Goal: Find contact information: Find contact information

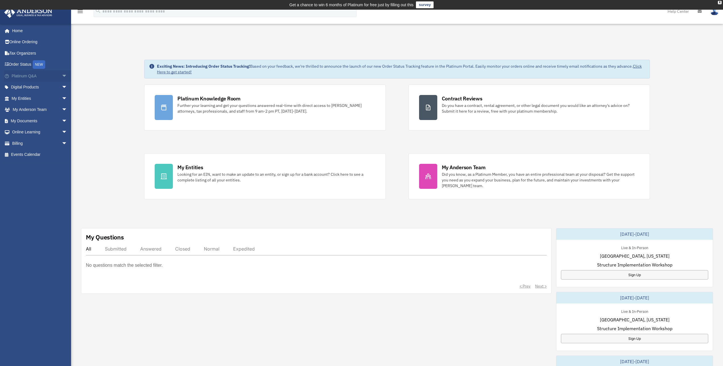
click at [62, 74] on span "arrow_drop_down" at bounding box center [67, 76] width 11 height 12
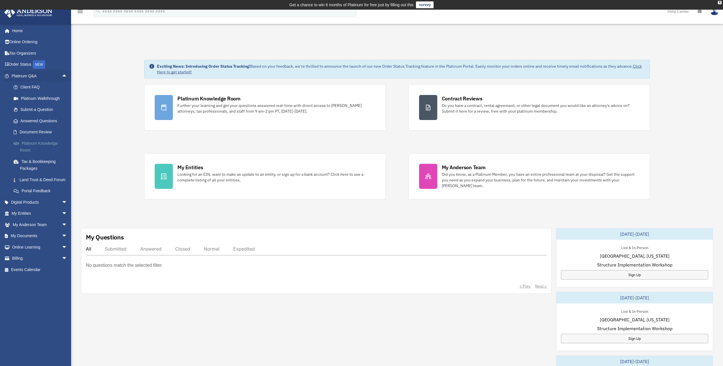
click at [57, 145] on link "Platinum Knowledge Room" at bounding box center [42, 147] width 68 height 18
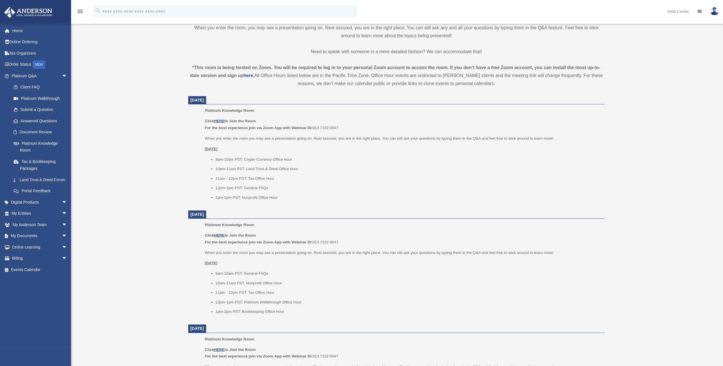
scroll to position [174, 0]
click at [217, 120] on u "HERE" at bounding box center [219, 120] width 11 height 4
click at [499, 200] on li "1pm-2pm PST: Nonprofit Office Hour" at bounding box center [408, 197] width 385 height 7
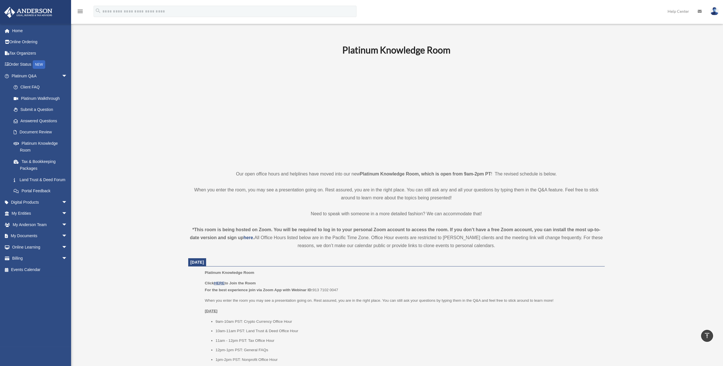
scroll to position [0, 0]
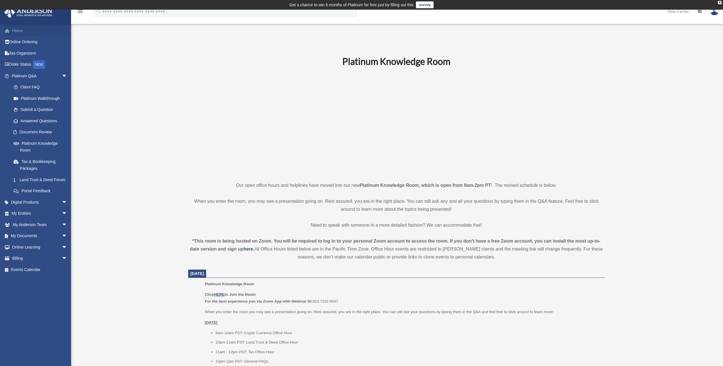
click at [19, 34] on link "Home" at bounding box center [40, 30] width 72 height 11
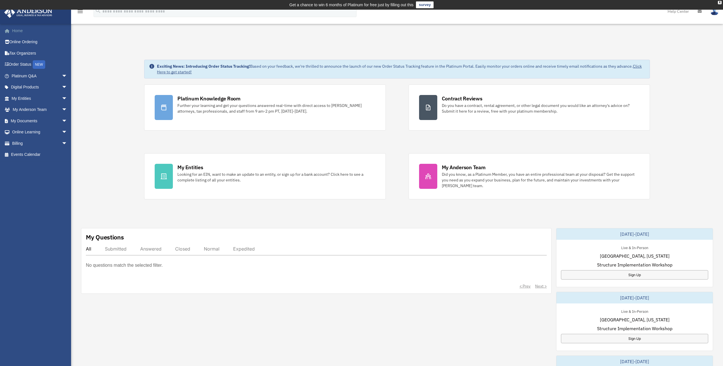
click at [18, 30] on link "Home" at bounding box center [40, 30] width 72 height 11
click at [19, 31] on link "Home" at bounding box center [40, 30] width 72 height 11
click at [62, 76] on span "arrow_drop_down" at bounding box center [67, 76] width 11 height 12
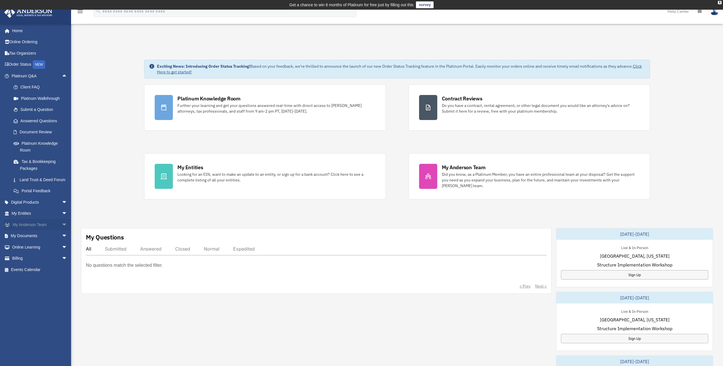
click at [51, 230] on link "My [PERSON_NAME] Team arrow_drop_down" at bounding box center [40, 224] width 72 height 11
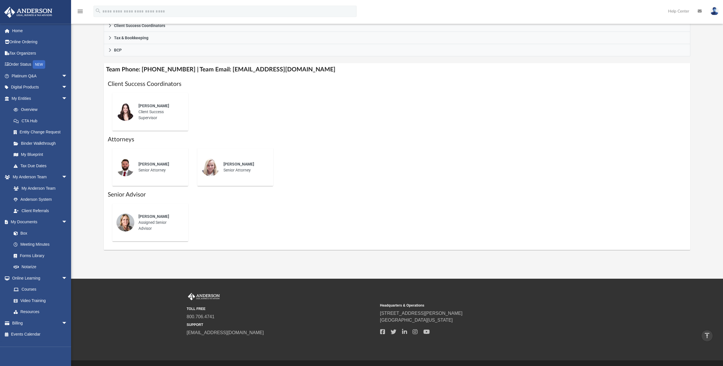
scroll to position [168, 0]
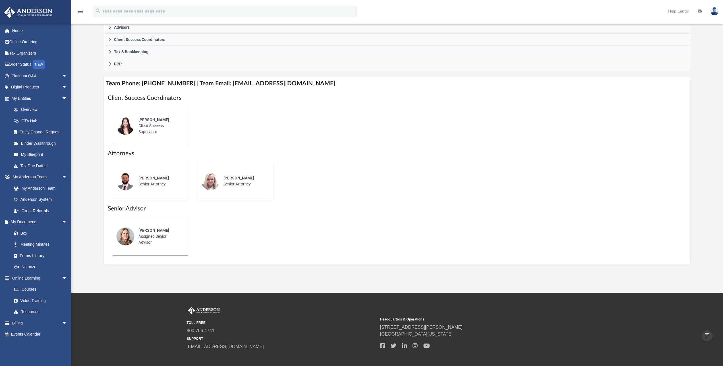
click at [181, 251] on div "[PERSON_NAME] Assigned Senior Advisor" at bounding box center [150, 236] width 68 height 30
click at [147, 237] on div "Kelly Allison Assigned Senior Advisor" at bounding box center [159, 236] width 50 height 26
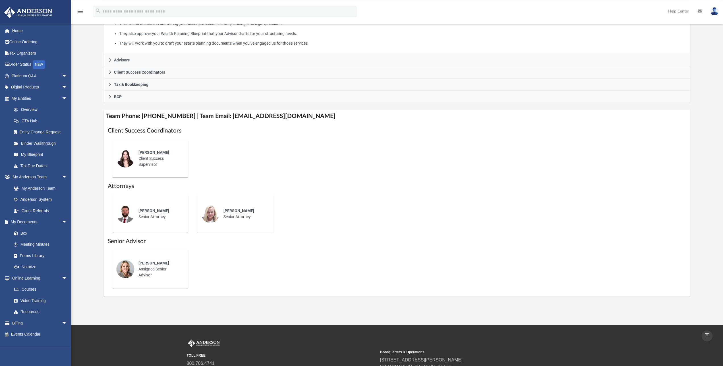
scroll to position [81, 0]
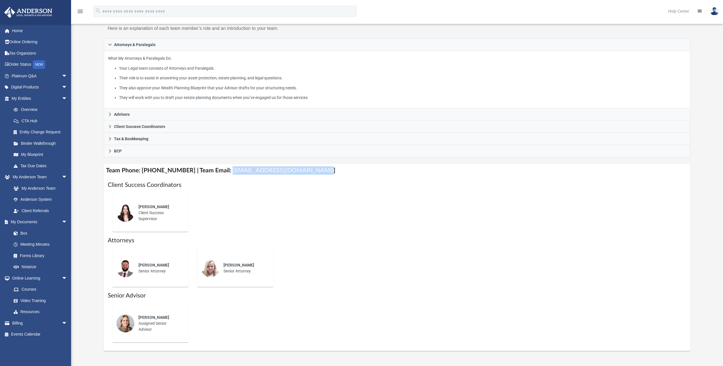
drag, startPoint x: 220, startPoint y: 172, endPoint x: 307, endPoint y: 172, distance: 86.7
click at [307, 172] on h4 "Team Phone: (725) 201-7371 | Team Email: myteam@andersonadvisors.com" at bounding box center [397, 170] width 587 height 13
copy h4 "myteam@andersonadvisors.com"
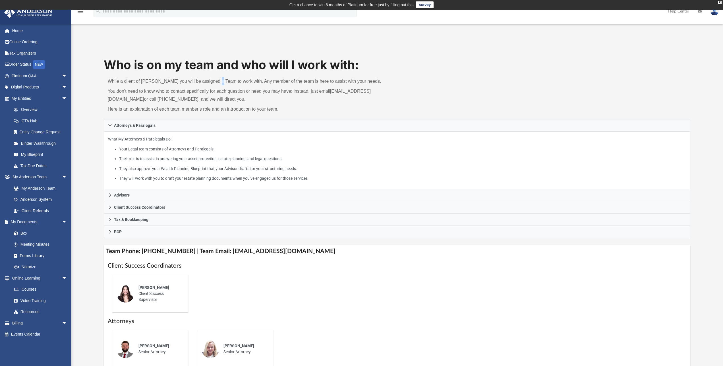
click at [219, 79] on p "While a client of Anderson you will be assigned a Team to work with. Any member…" at bounding box center [250, 81] width 285 height 8
click at [214, 90] on p "You don’t need to know who to contact specifically for each question or need yo…" at bounding box center [250, 95] width 285 height 16
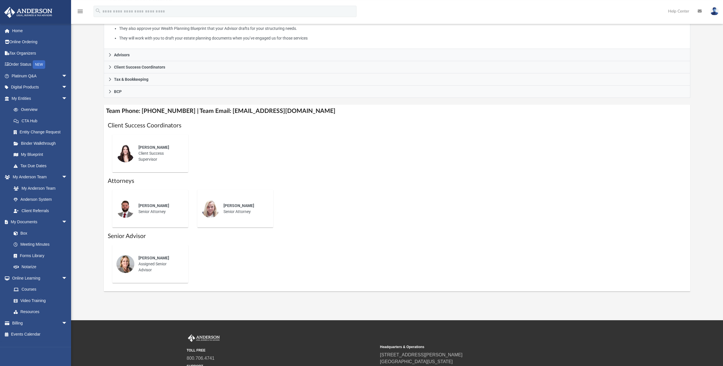
scroll to position [174, 0]
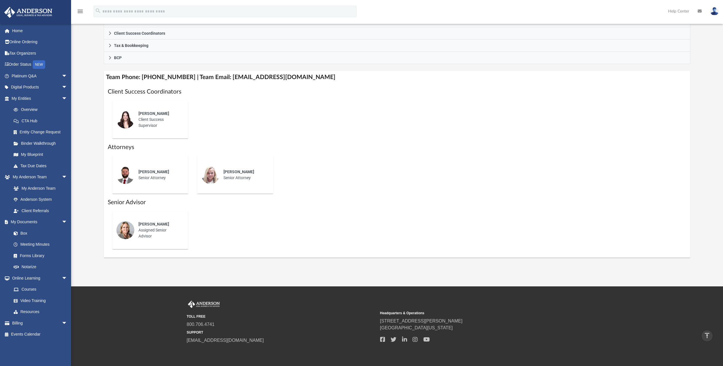
click at [244, 254] on div "Kelly Allison Assigned Senior Advisor" at bounding box center [397, 254] width 579 height 0
click at [260, 194] on div "Lauren Robins Senior Attorney" at bounding box center [235, 175] width 76 height 38
click at [234, 181] on div "Lauren Robins Senior Attorney" at bounding box center [244, 175] width 50 height 20
